Goal: Task Accomplishment & Management: Manage account settings

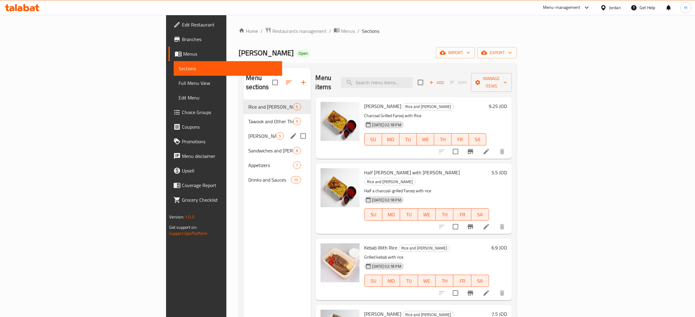
scroll to position [96, 0]
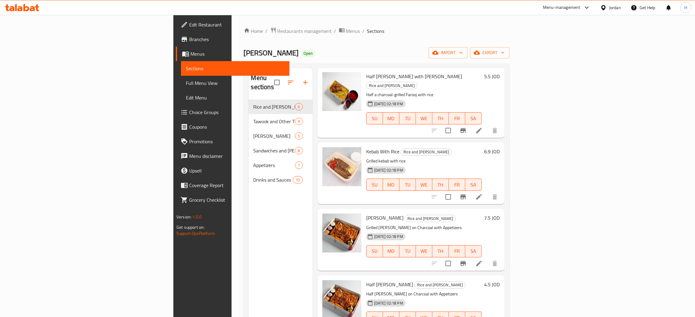
drag, startPoint x: 199, startPoint y: 239, endPoint x: 179, endPoint y: 192, distance: 51.7
click at [249, 239] on div "Menu sections Rice and Farooj 6 Tawook and Other Things 9 Abu Al-Abd Meals 5 Sa…" at bounding box center [281, 226] width 64 height 317
drag, startPoint x: 135, startPoint y: 46, endPoint x: 263, endPoint y: 60, distance: 128.8
click at [244, 69] on div "Home / Restaurants management / Menus / Sections Farooj Abo Al-Abd Open import …" at bounding box center [377, 208] width 266 height 363
click at [264, 60] on div "Home / Restaurants management / Menus / Sections Farooj Abo Al-Abd Open import …" at bounding box center [377, 208] width 266 height 363
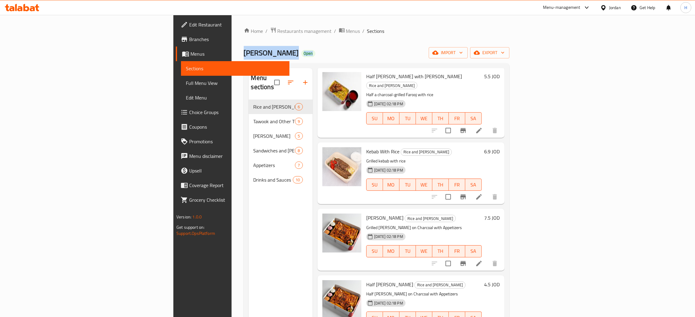
drag, startPoint x: 122, startPoint y: 38, endPoint x: 230, endPoint y: 62, distance: 110.0
click at [232, 62] on div "Home / Restaurants management / Menus / Sections Farooj Abo Al-Abd Open import …" at bounding box center [377, 209] width 290 height 388
click at [269, 63] on div "Home / Restaurants management / Menus / Sections Farooj Abo Al-Abd Open import …" at bounding box center [377, 208] width 266 height 363
click at [33, 7] on icon at bounding box center [32, 8] width 5 height 5
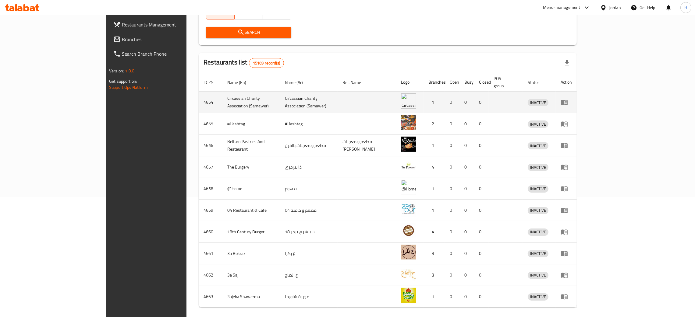
scroll to position [138, 0]
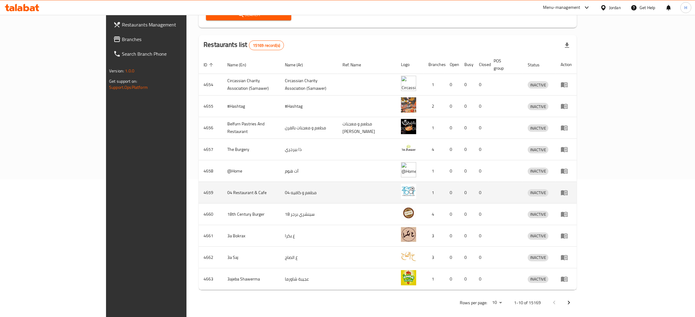
drag, startPoint x: 37, startPoint y: 40, endPoint x: 165, endPoint y: 179, distance: 189.1
click at [122, 40] on span "Branches" at bounding box center [169, 39] width 95 height 7
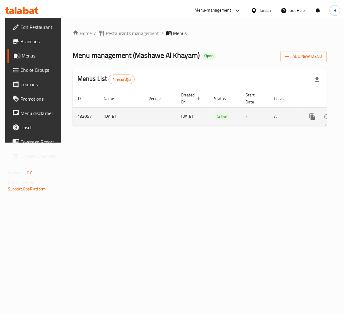
scroll to position [0, 32]
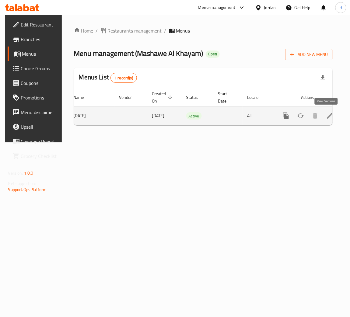
click at [332, 116] on link "enhanced table" at bounding box center [330, 116] width 15 height 15
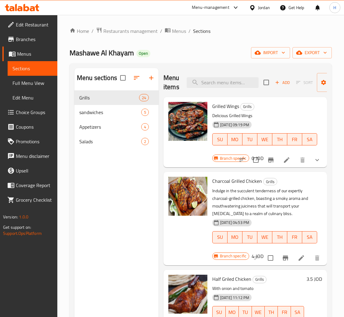
click at [132, 212] on div "Menu sections Grills 24 sandwiches 5 Appetizers 4 Salads 2" at bounding box center [116, 226] width 84 height 317
click at [94, 219] on div "Menu sections Grills 24 sandwiches 5 Appetizers 4 Salads 2" at bounding box center [116, 226] width 84 height 317
click at [152, 80] on icon "button" at bounding box center [150, 77] width 7 height 7
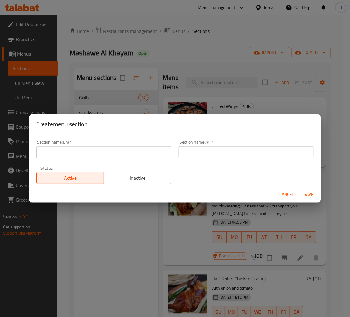
drag, startPoint x: 144, startPoint y: 153, endPoint x: 141, endPoint y: 158, distance: 5.9
click at [144, 153] on input "text" at bounding box center [103, 153] width 135 height 12
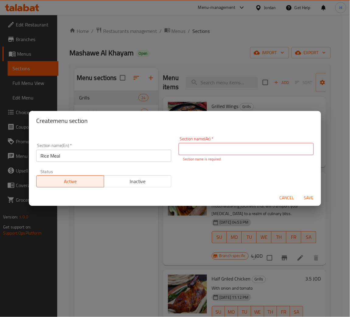
click at [139, 160] on div "Section name(En)   * Rice Meal Section name(En) *" at bounding box center [104, 153] width 143 height 26
click at [136, 155] on input "Rice Meal" at bounding box center [103, 156] width 135 height 12
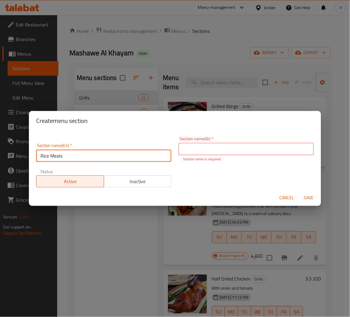
type input "Rice Meals"
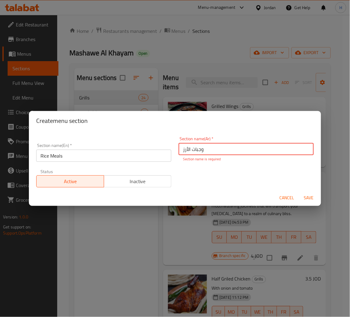
type input "وجبات الأرز"
type button "0"
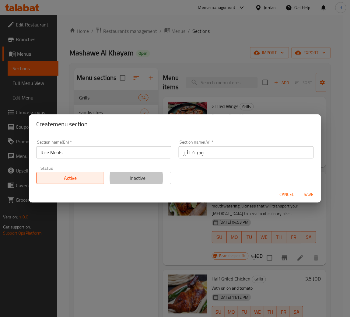
type button "1"
click at [300, 189] on button "Save" at bounding box center [309, 194] width 19 height 11
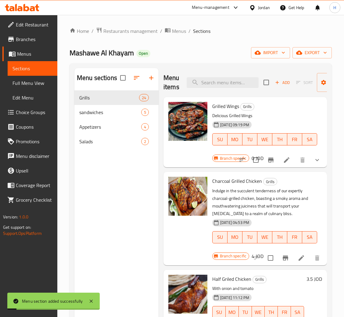
click at [134, 207] on div "Menu sections Grills 24 sandwiches 5 Appetizers 4 Salads 2" at bounding box center [116, 226] width 84 height 317
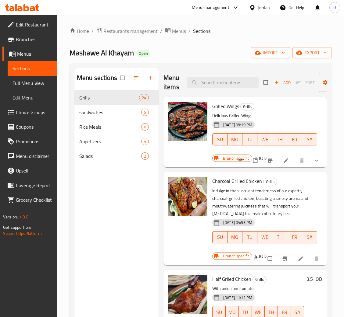
click at [134, 218] on div "Menu sections Grills 24 sandwiches 5 Rice Meals 0 Appetizers 4 Salads 2" at bounding box center [116, 226] width 84 height 317
click at [115, 208] on div "Menu sections Grills 24 sandwiches 5 Rice Meals 0 Appetizers 4 Salads 2" at bounding box center [116, 226] width 84 height 317
click at [101, 118] on div "sandwiches 5" at bounding box center [116, 112] width 84 height 15
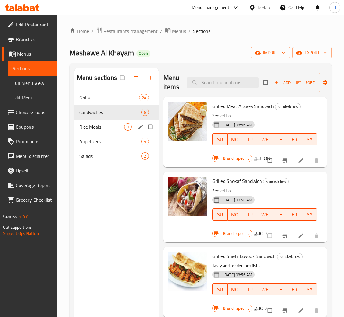
click at [100, 125] on span "Rice Meals" at bounding box center [101, 126] width 45 height 7
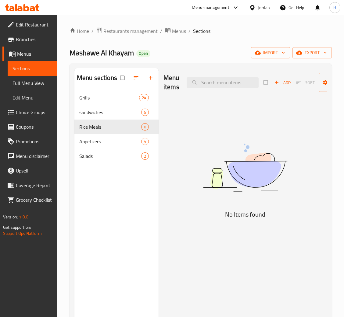
click at [283, 82] on span "Add" at bounding box center [282, 82] width 16 height 7
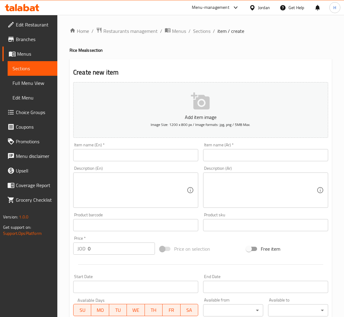
click at [175, 157] on input "text" at bounding box center [135, 155] width 125 height 12
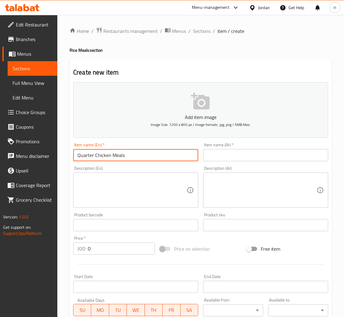
type input "Quarter Chicken Meals"
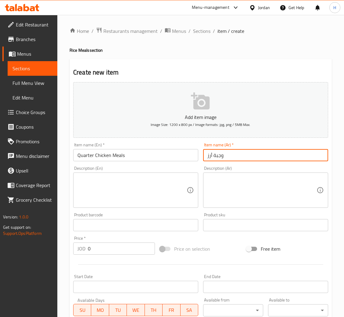
type input "وجبة أرز ربع دجاجة"
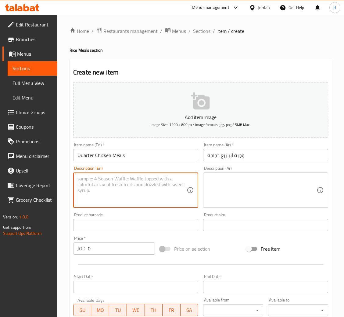
paste textarea "Rice meal + a quarter chicken + 1 beans + 1 daqoos"
type textarea "Rice meal + a quarter chicken + 1 beans + 1 daqoos"
drag, startPoint x: 257, startPoint y: 206, endPoint x: 249, endPoint y: 210, distance: 8.6
click at [257, 206] on div "Description (Ar)" at bounding box center [265, 190] width 125 height 35
paste textarea "وجبه رز +ربع دجاج +1فاصوليا +1دقوس"
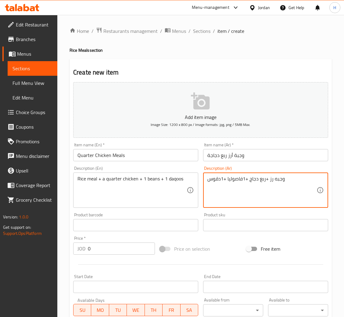
type textarea "وجبه رز +ربع دجاج +1فاصوليا +1دقوس"
click at [127, 248] on input "0" at bounding box center [121, 249] width 67 height 12
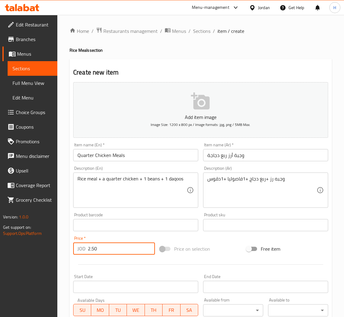
type input "2.50"
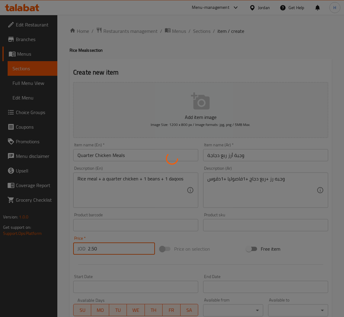
type input "0"
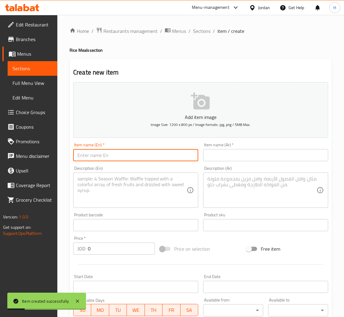
click at [145, 161] on input "text" at bounding box center [135, 155] width 125 height 12
type input "Half A Chicken Meal"
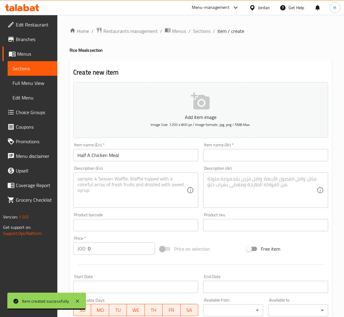
drag, startPoint x: 277, startPoint y: 158, endPoint x: 269, endPoint y: 161, distance: 8.2
click at [277, 158] on input "text" at bounding box center [265, 155] width 125 height 12
paste input "وجبه رز +نص دجاج +1فاصوليا+1دقوس"
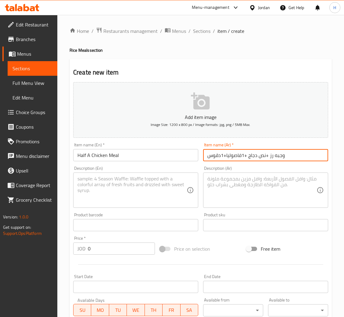
click at [274, 151] on input "وجبه رز +نص دجاج +1فاصوليا+1دقوس" at bounding box center [265, 155] width 125 height 12
type input "وجبة نصف دجاجة"
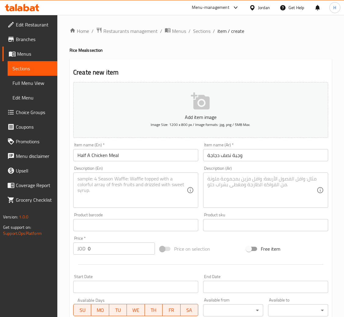
drag, startPoint x: 237, startPoint y: 190, endPoint x: 233, endPoint y: 193, distance: 5.8
click at [237, 190] on textarea at bounding box center [261, 190] width 109 height 29
paste textarea "وجبه رز +نص دجاج +1فاصوليا+1دقوس"
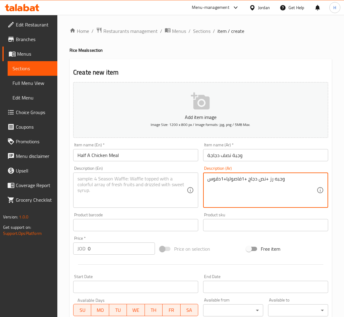
type textarea "وجبه رز +نص دجاج +1فاصوليا+1دقوس"
click at [144, 187] on textarea at bounding box center [131, 190] width 109 height 29
paste textarea "Rice meal + half chicken + 1 beans + 1 daqoos"
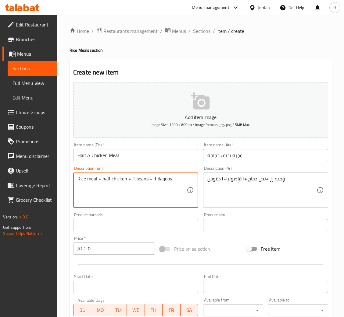
type textarea "Rice meal + half chicken + 1 beans + 1 daqoos"
click at [114, 258] on div at bounding box center [201, 264] width 260 height 15
click at [116, 255] on input "0" at bounding box center [121, 249] width 67 height 12
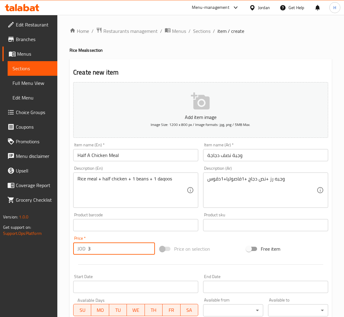
type input "3"
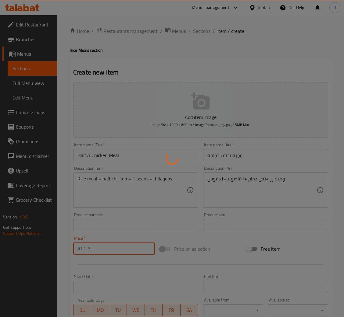
type input "0"
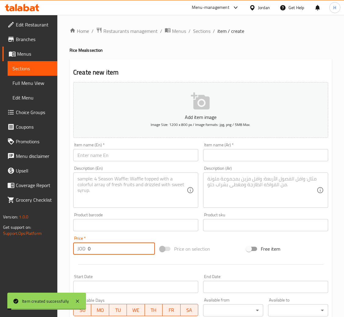
click at [170, 154] on input "text" at bounding box center [135, 155] width 125 height 12
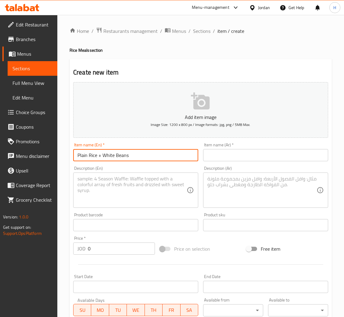
type input "Plain Rice + White Beans"
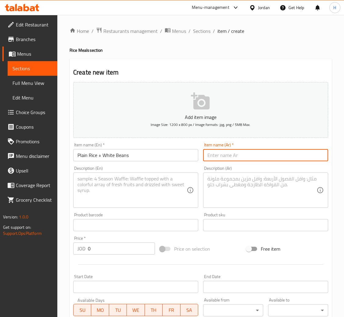
paste input "A plate of plain rice + 1 beans"
type input "A plate of plain rice + 1 beans"
type input "صحن أرز سادة + فاصولياء"
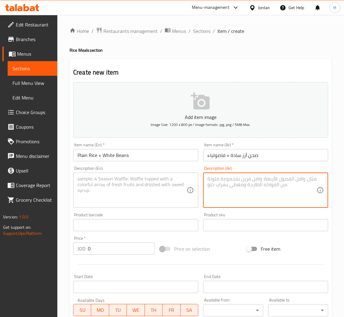
click at [275, 199] on textarea at bounding box center [261, 190] width 109 height 29
paste textarea "صحن رز ساده +1فاصوليا"
type textarea "صحن رز ساده +1فاصوليا"
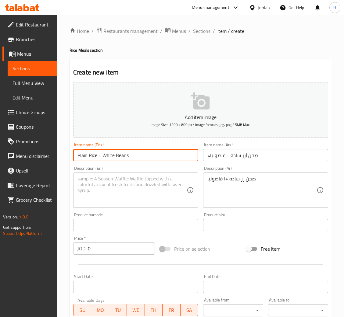
click at [123, 158] on input "Plain Rice + White Beans" at bounding box center [135, 155] width 125 height 12
click at [123, 198] on textarea at bounding box center [131, 190] width 109 height 29
paste textarea "Plain Rice + White Beans"
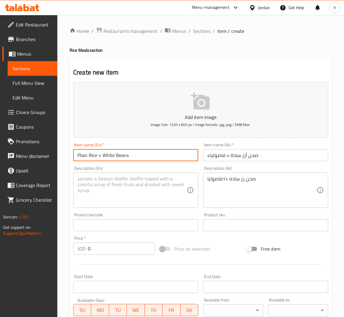
type textarea "Plain Rice + White Beans"
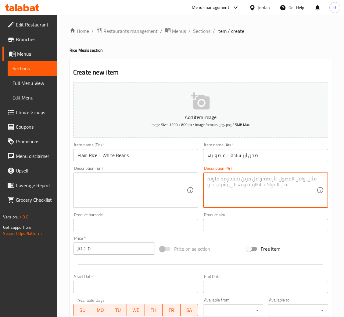
click at [109, 248] on input "0" at bounding box center [121, 249] width 67 height 12
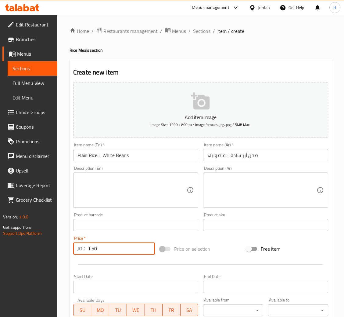
type input "1.50"
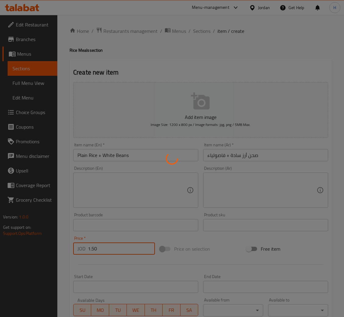
type input "0"
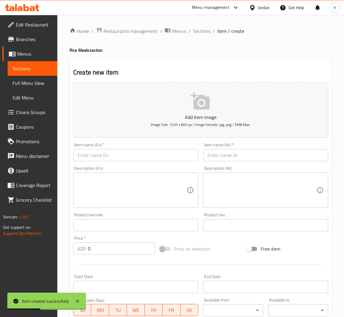
click at [246, 154] on input "text" at bounding box center [265, 155] width 125 height 12
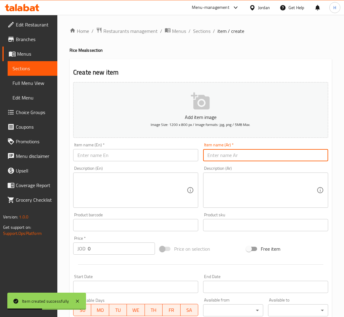
paste input "نص دجاجه +600غم رز +2فاصوليا+2دقوس+مخلل"
type input "نص دجاجه +600غم رز +2فاصوليا+2دقوس+مخلل"
drag, startPoint x: 105, startPoint y: 154, endPoint x: 107, endPoint y: 191, distance: 37.2
click at [105, 154] on input "text" at bounding box center [135, 155] width 125 height 12
paste input "Half a chicken + 600 gm rice + 2 beans + 2 daqous + pickles"
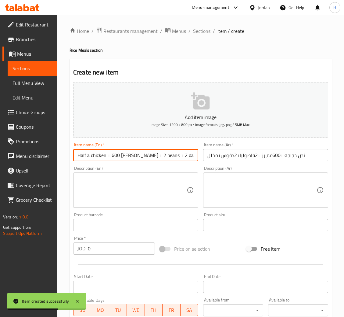
scroll to position [0, 4]
type input "Half a chicken + 600 gm rice + 2 beans + 2 daqous + pickles"
click at [104, 251] on input "0" at bounding box center [121, 249] width 67 height 12
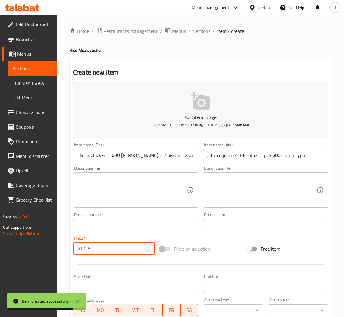
type input "5"
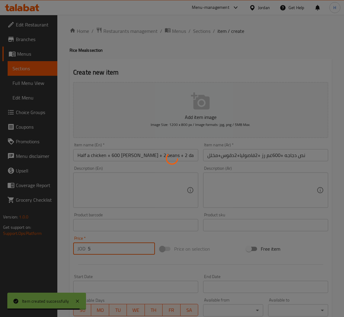
type input "0"
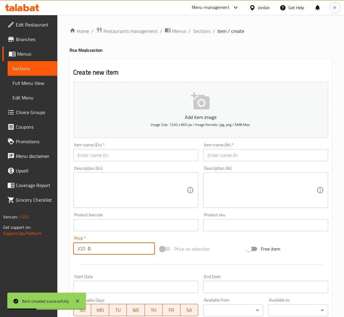
click at [242, 181] on textarea at bounding box center [261, 190] width 109 height 29
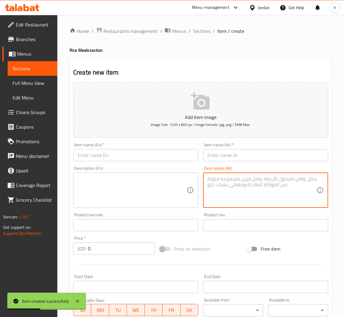
click at [243, 157] on input "text" at bounding box center [265, 155] width 125 height 12
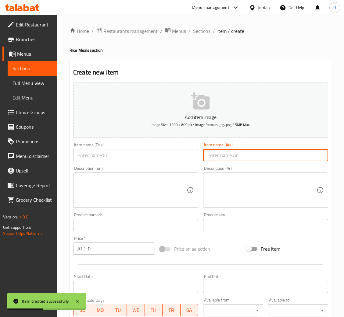
paste input "سدر رز 1كيلو ونص+دجاجه +3فاصوليا+3دقوس+مخلل"
type input "سدر رز 1كيلو ونص+دجاجه +3فاصوليا+3دقوس+مخلل"
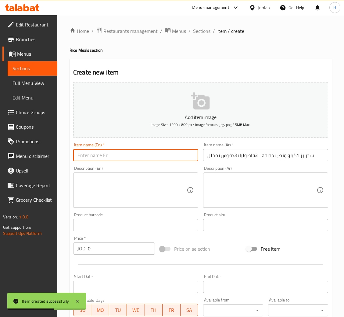
click at [140, 151] on input "text" at bounding box center [135, 155] width 125 height 12
paste input "Sidr rice, 1 and a half kilograms + chicken + 3 beans + 3 daqous + pickles"
type input "Sidr rice, 1 and a half kilograms + chicken + 3 beans + 3 daqous + pickles"
click at [106, 246] on input "0" at bounding box center [121, 249] width 67 height 12
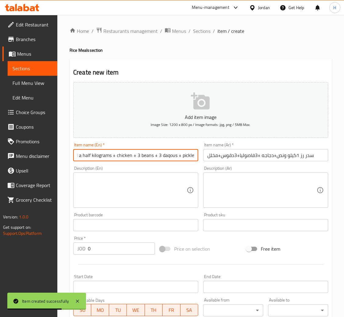
scroll to position [0, 0]
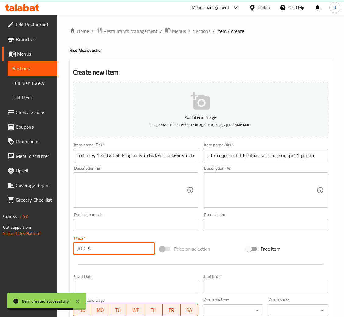
type input "8"
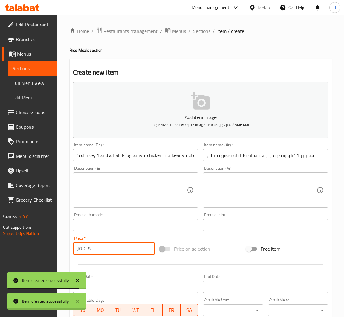
type input "0"
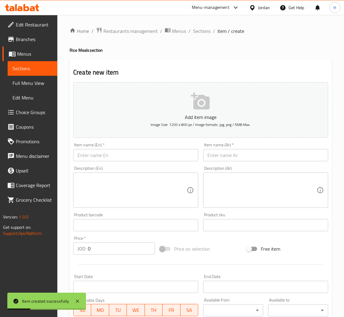
click at [232, 150] on input "text" at bounding box center [265, 155] width 125 height 12
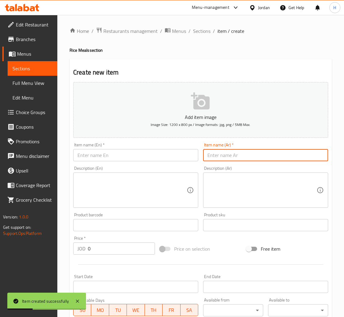
paste input "سدر رز 2كيلو +دجاجه ونص+4فاصوليا+4دقوس+مخلل"
type input "سدر رز 2كيلو +دجاجه ونص+4فاصوليا+4دقوس+مخلل"
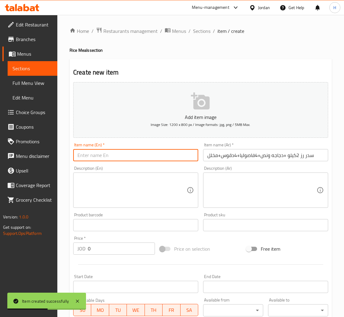
click at [149, 160] on input "text" at bounding box center [135, 155] width 125 height 12
paste input "Sidr rice 2 kilos + one and a half chicken + 4 beans + 4 daqous + pickles"
type input "Sidr rice 2 kilos + one and a half chicken + 4 beans + 4 daqous + pickles"
click at [109, 246] on input "0" at bounding box center [121, 249] width 67 height 12
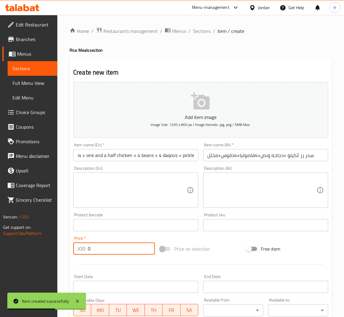
scroll to position [0, 0]
type input "12"
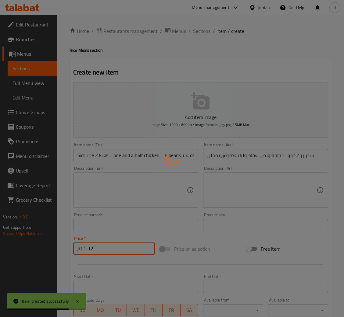
type input "0"
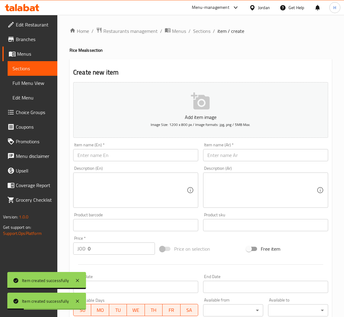
click at [246, 157] on input "text" at bounding box center [265, 155] width 125 height 12
paste input "سدر رز 3كيلو +2دجاج +5فاصوليا +5دقوس+مخلل"
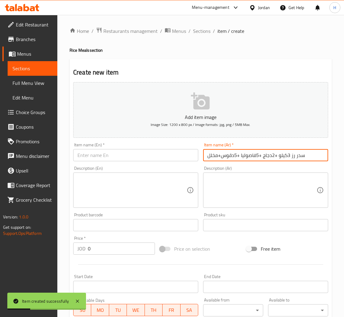
type input "سدر رز 3كيلو +2دجاج +5فاصوليا +5دقوس+مخلل"
click at [118, 154] on input "text" at bounding box center [135, 155] width 125 height 12
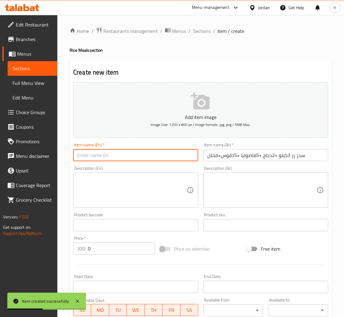
paste input "Sidr rice 3 kilos + 2 chicken + 5 beans + 5 daqous + pickles"
type input "Sidr rice 3 kilos + 2 chicken + 5 beans + 5 daqous + pickles"
click at [120, 250] on input "0" at bounding box center [121, 249] width 67 height 12
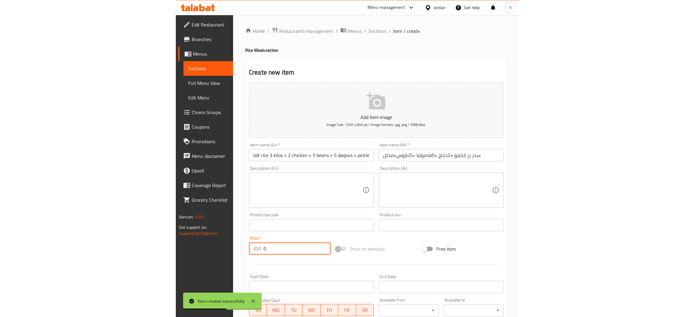
scroll to position [0, 0]
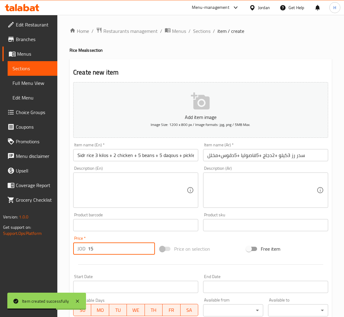
type input "15"
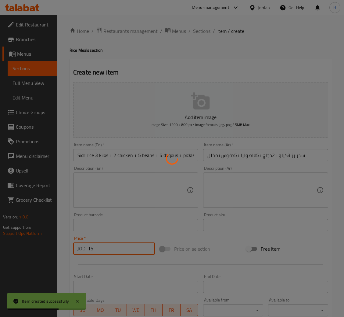
type input "0"
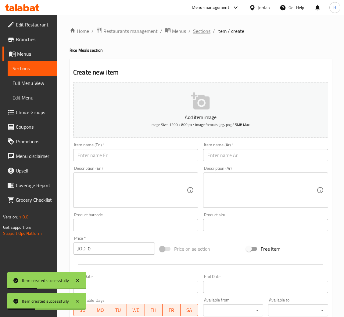
click at [193, 29] on span "Sections" at bounding box center [201, 30] width 17 height 7
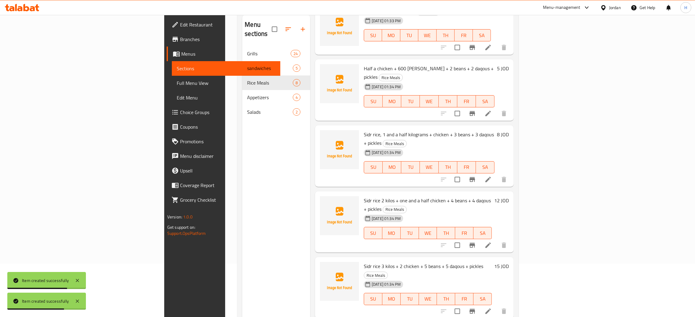
scroll to position [86, 0]
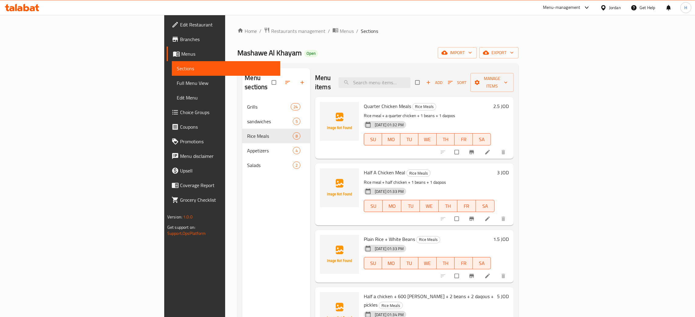
click at [242, 264] on div "Menu sections Grills 24 sandwiches 5 Rice Meals 8 Appetizers 4 Salads 2" at bounding box center [276, 226] width 68 height 317
drag, startPoint x: 26, startPoint y: 2, endPoint x: 44, endPoint y: 26, distance: 30.5
click at [25, 2] on div at bounding box center [22, 8] width 44 height 12
click at [28, 8] on icon at bounding box center [26, 7] width 6 height 7
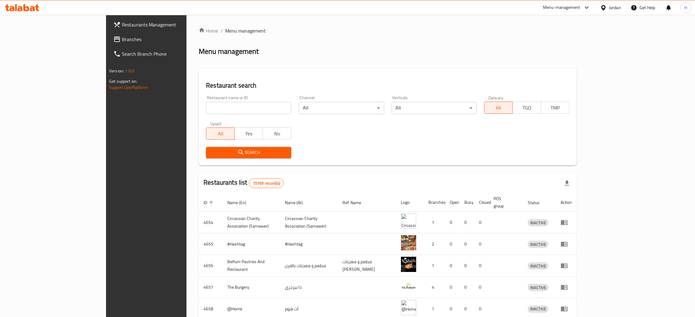
click at [108, 35] on link "Branches" at bounding box center [165, 39] width 114 height 15
